Goal: Transaction & Acquisition: Purchase product/service

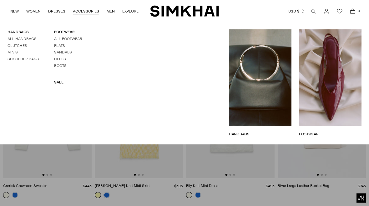
scroll to position [853, 0]
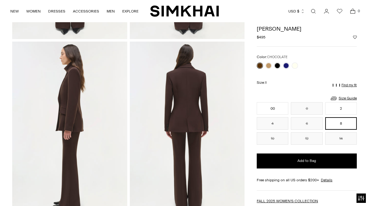
scroll to position [348, 0]
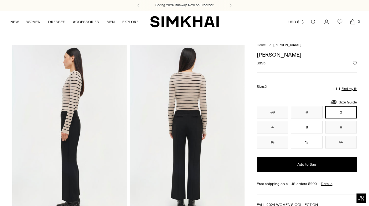
click at [341, 126] on button "8" at bounding box center [341, 127] width 32 height 13
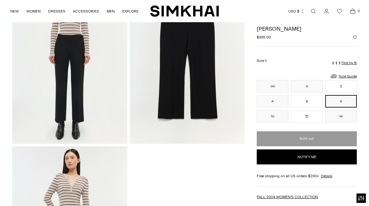
scroll to position [423, 0]
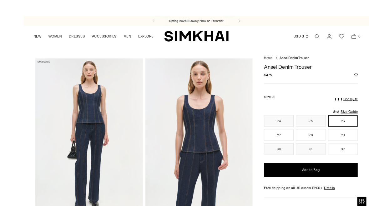
scroll to position [7, 0]
